Goal: Task Accomplishment & Management: Use online tool/utility

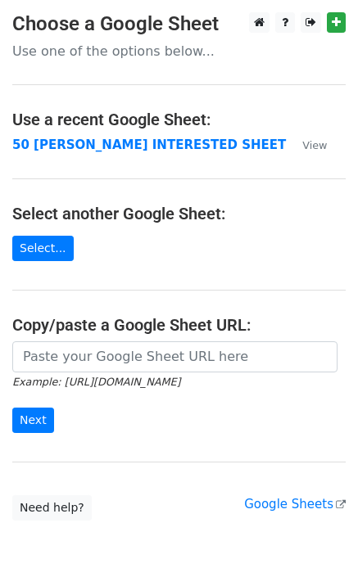
click at [109, 147] on strong "50 [PERSON_NAME] INTERESTED SHEET" at bounding box center [149, 145] width 274 height 15
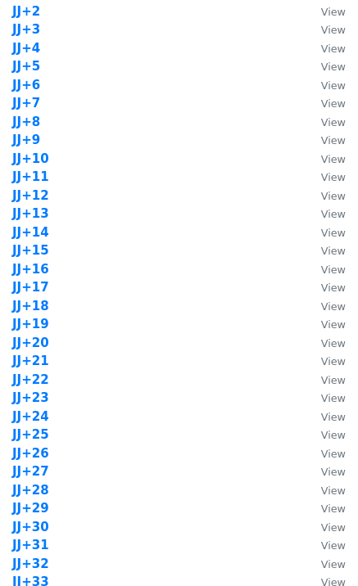
scroll to position [1092, 0]
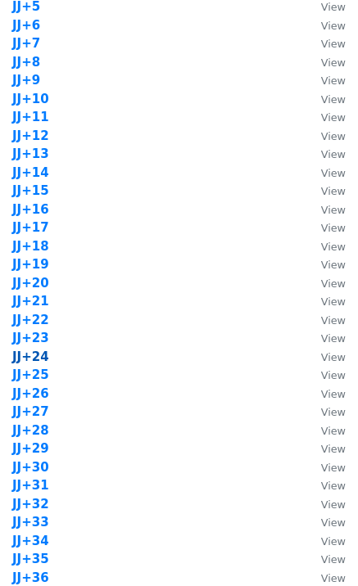
click at [40, 360] on strong "JJ+24" at bounding box center [30, 357] width 37 height 15
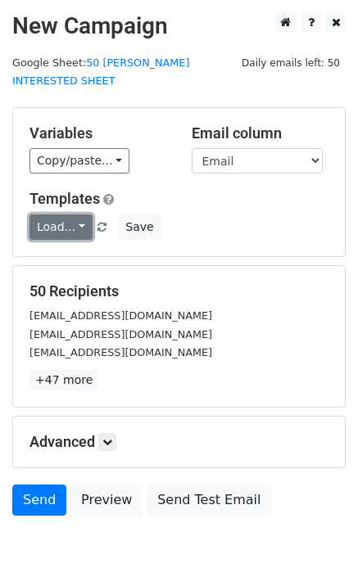
click at [57, 215] on link "Load..." at bounding box center [60, 227] width 63 height 25
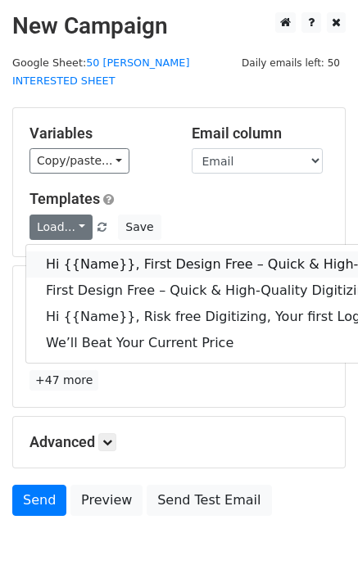
click at [103, 251] on link "Hi {{Name}}, First Design Free – Quick & High-Quality Digitizing!" at bounding box center [261, 264] width 470 height 26
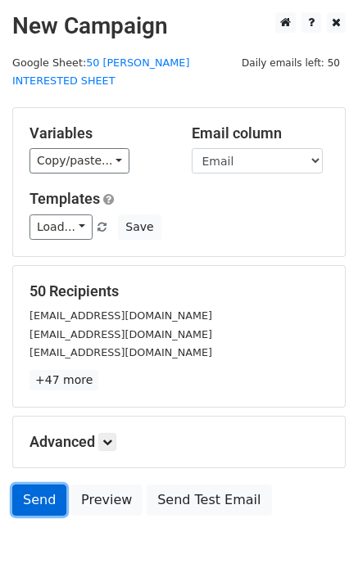
click at [52, 485] on link "Send" at bounding box center [39, 500] width 54 height 31
